Goal: Task Accomplishment & Management: Manage account settings

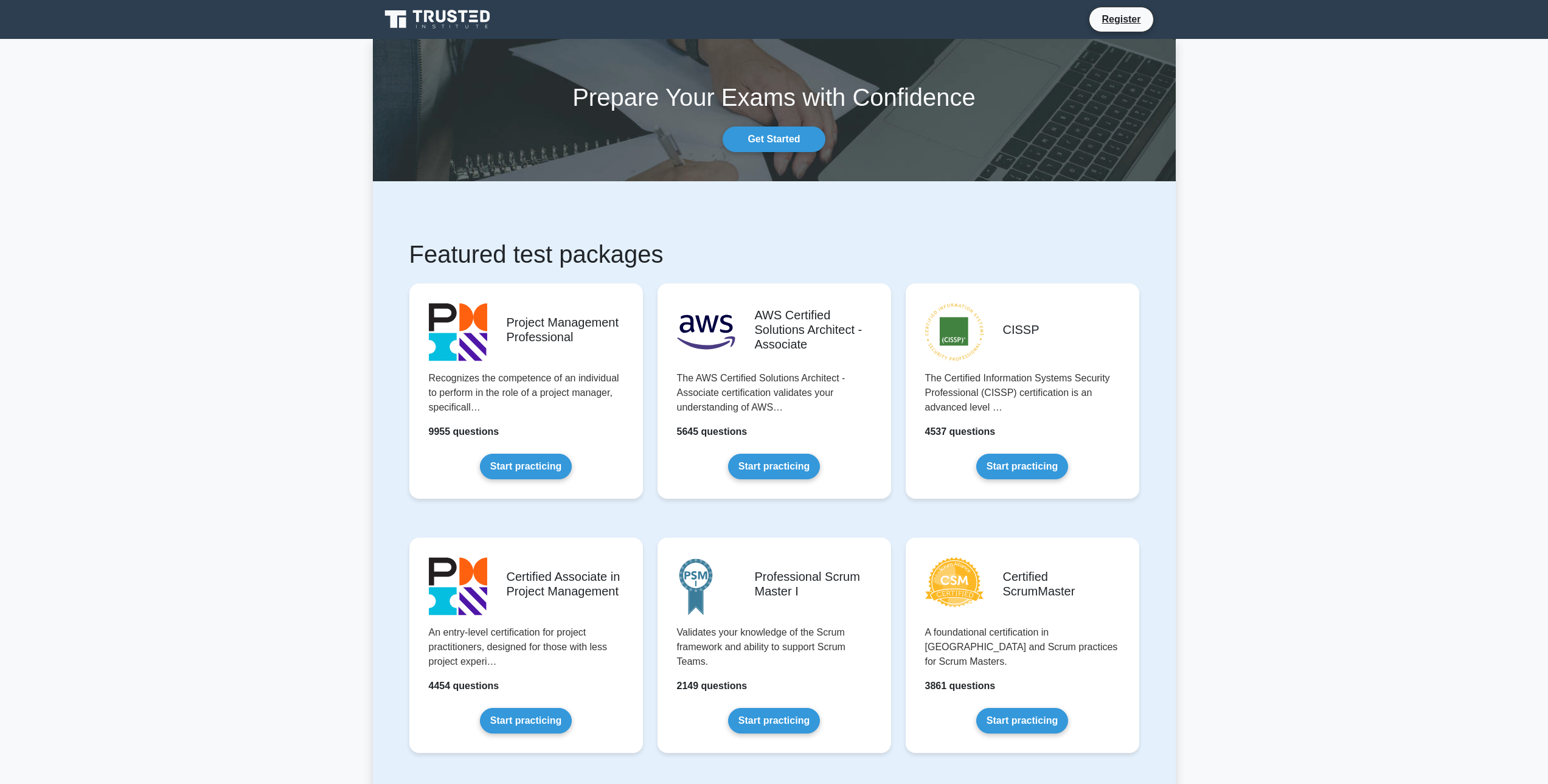
click at [441, 7] on link at bounding box center [438, 20] width 117 height 29
click at [548, 470] on link "Start practicing" at bounding box center [526, 463] width 92 height 26
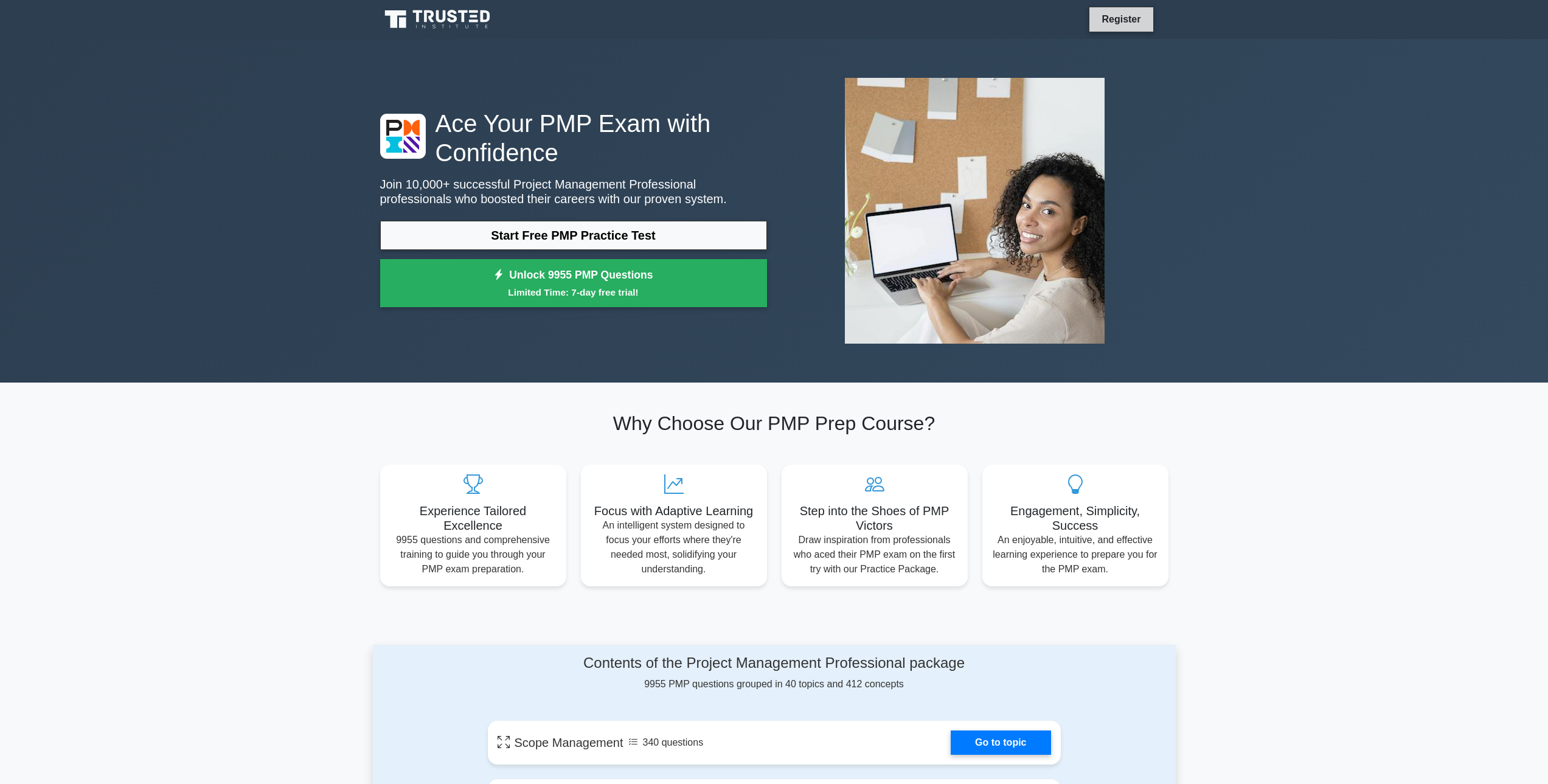
click at [1140, 19] on link "Register" at bounding box center [1121, 19] width 54 height 15
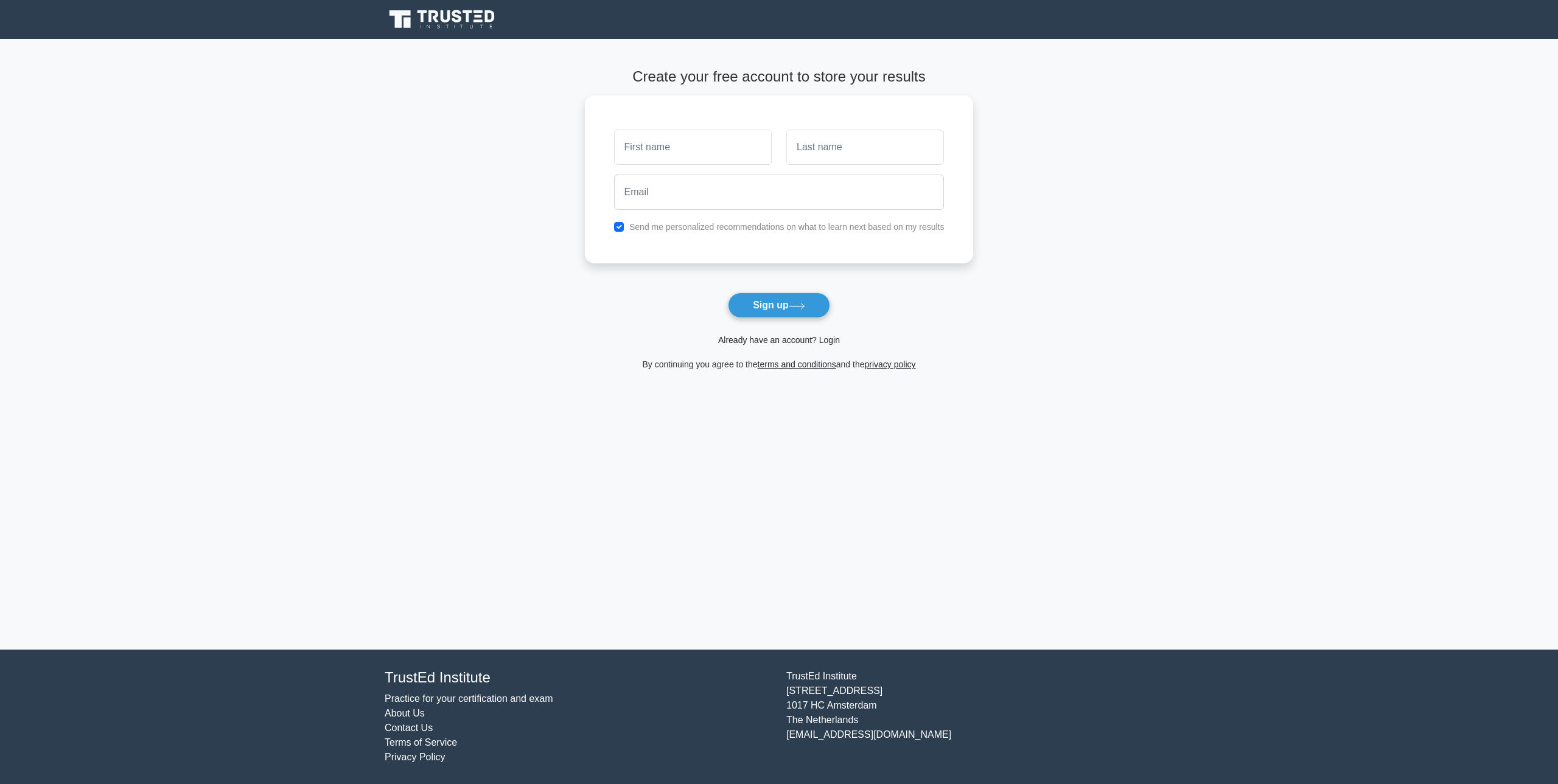
click at [835, 343] on link "Already have an account? Login" at bounding box center [779, 340] width 122 height 10
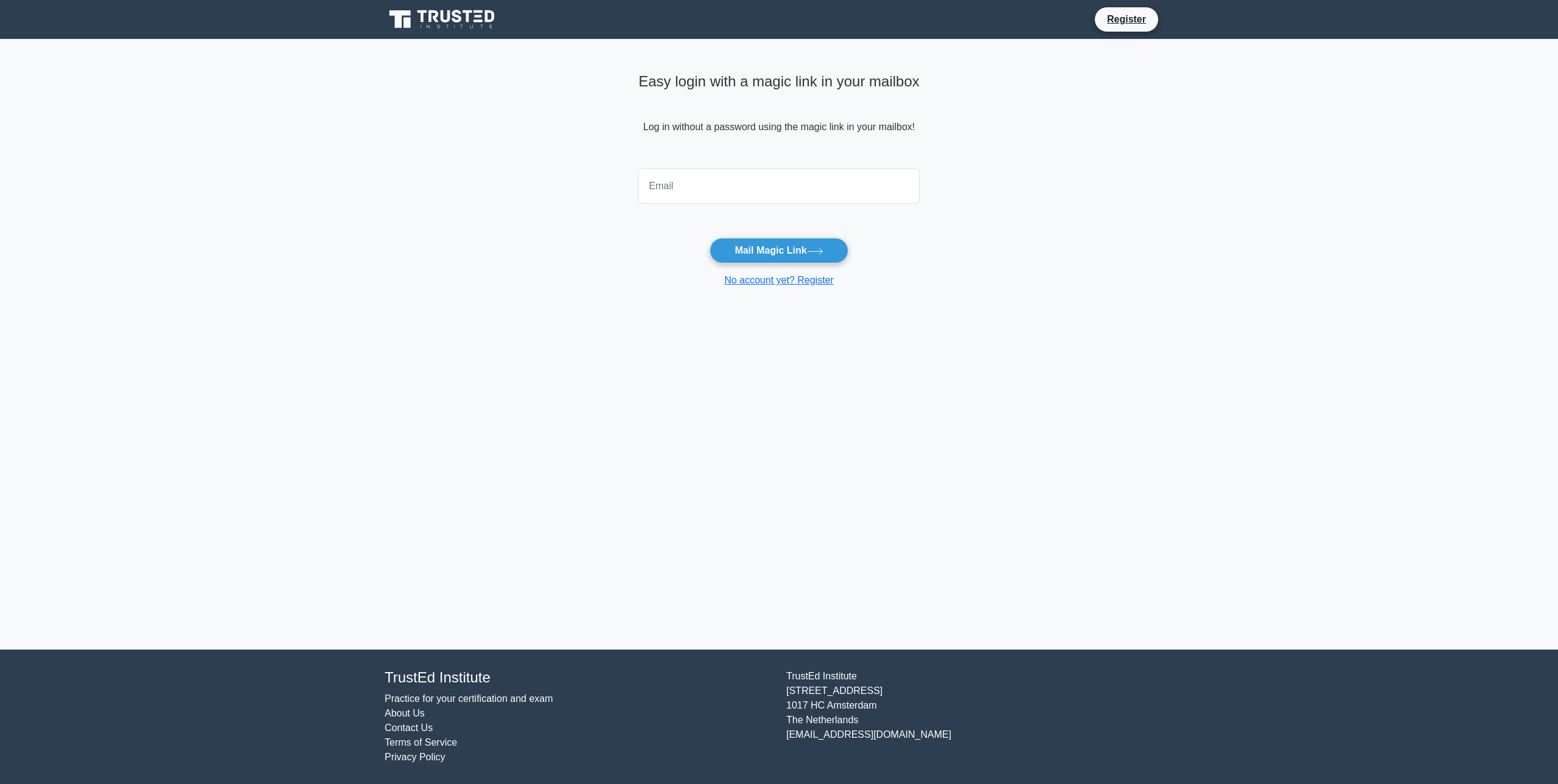
click at [785, 180] on input "email" at bounding box center [779, 186] width 281 height 35
click at [862, 188] on input "email" at bounding box center [779, 186] width 281 height 35
type input "hn200x@gmail.com"
click at [710, 237] on button "Mail Magic Link" at bounding box center [779, 250] width 138 height 26
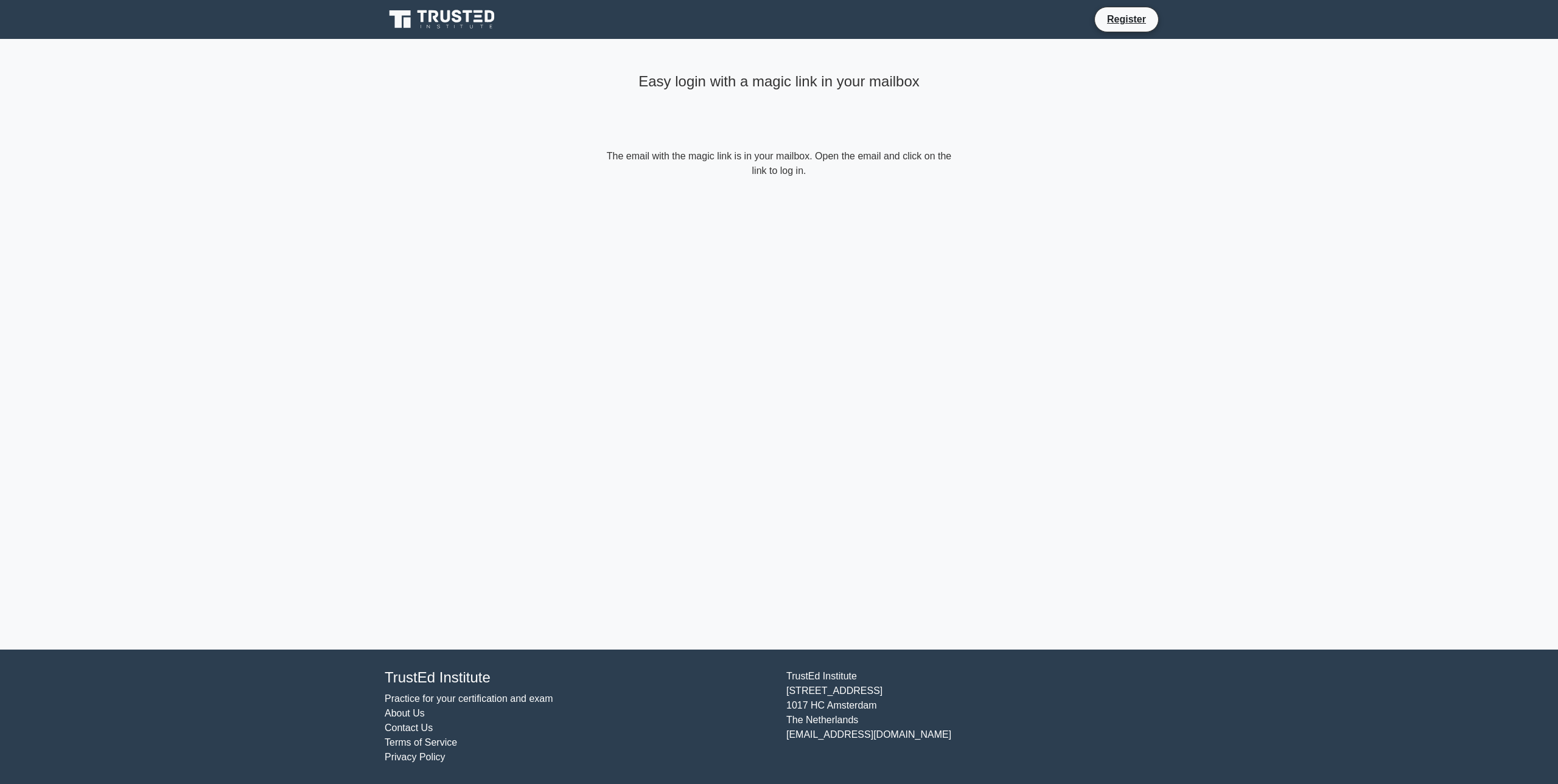
click at [690, 238] on div "Easy login with a magic link in your mailbox The email with the magic link is i…" at bounding box center [779, 344] width 365 height 610
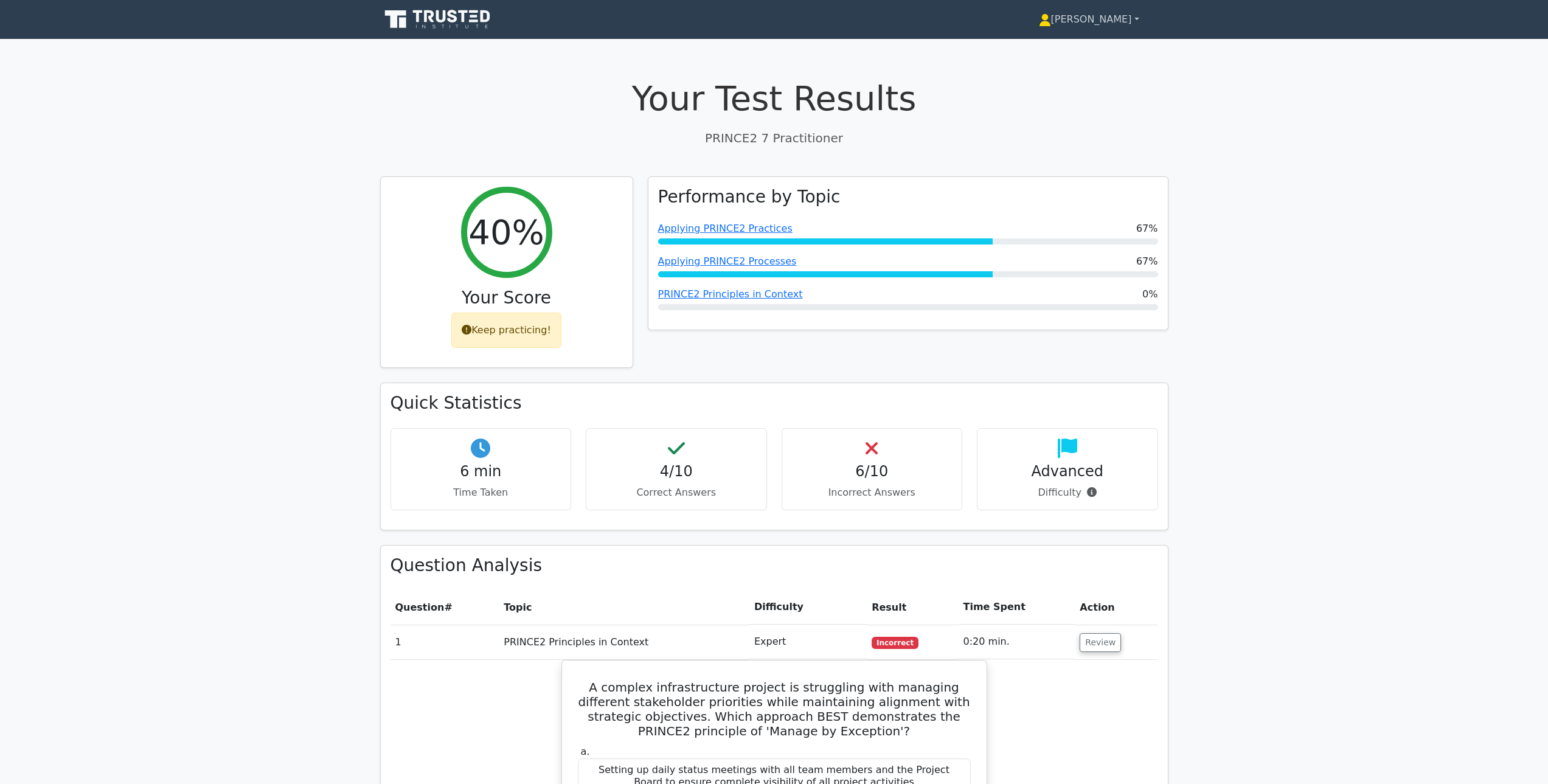
click at [1125, 20] on link "[PERSON_NAME]" at bounding box center [1090, 19] width 159 height 25
click at [1087, 68] on link "Settings" at bounding box center [1058, 68] width 96 height 20
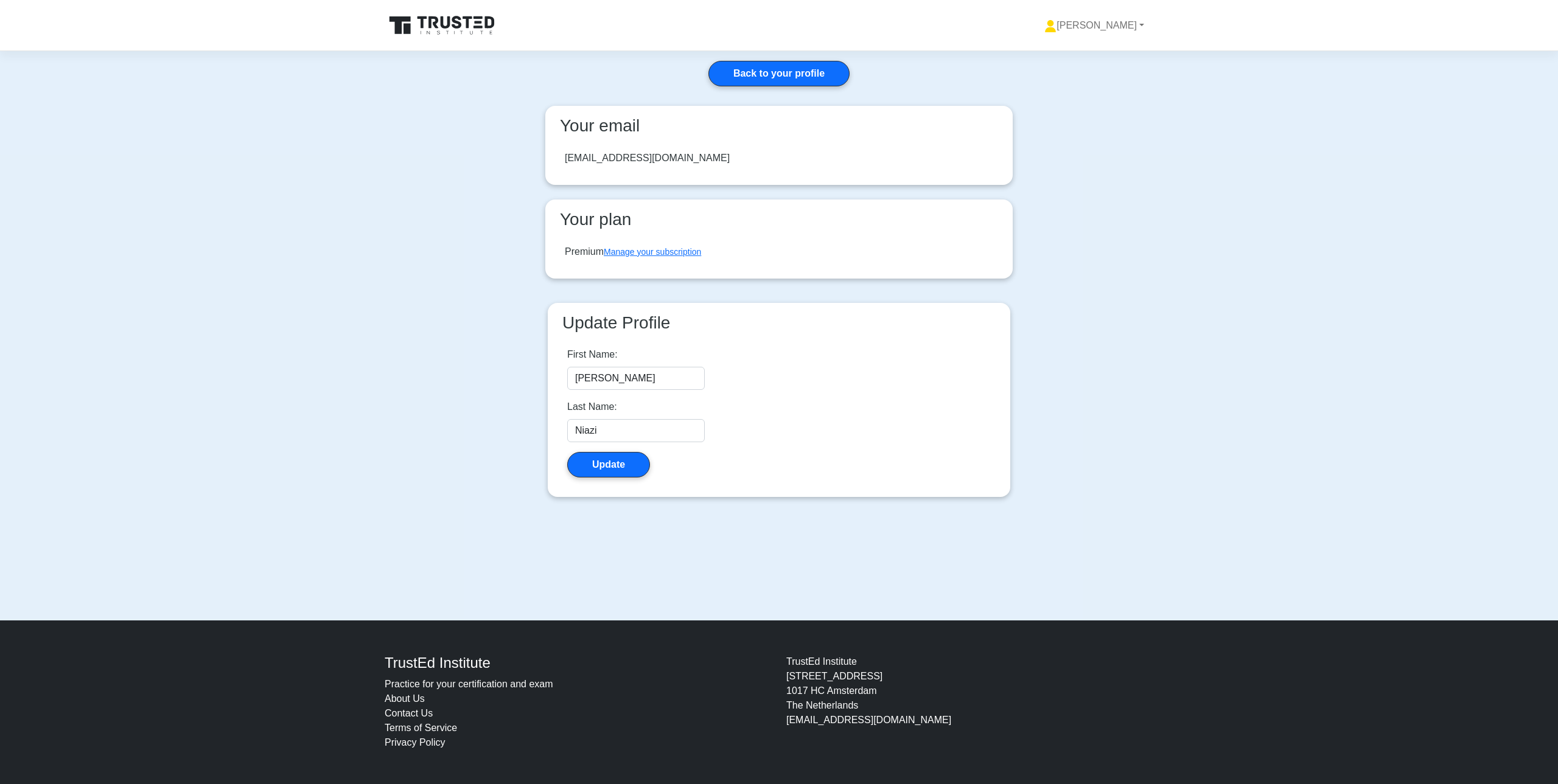
drag, startPoint x: 668, startPoint y: 250, endPoint x: 681, endPoint y: 275, distance: 28.2
click at [668, 251] on link "Manage your subscription" at bounding box center [652, 252] width 97 height 10
